Goal: Navigation & Orientation: Go to known website

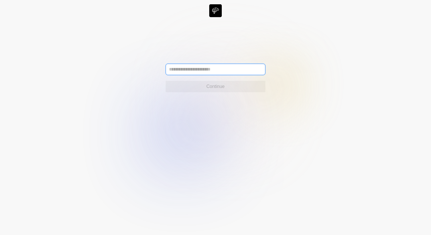
click at [203, 70] on input "text" at bounding box center [216, 69] width 100 height 11
paste input "**********"
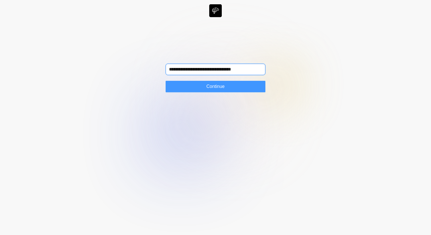
type input "**********"
click at [194, 81] on button "Continue" at bounding box center [216, 86] width 100 height 11
